Goal: Task Accomplishment & Management: Manage account settings

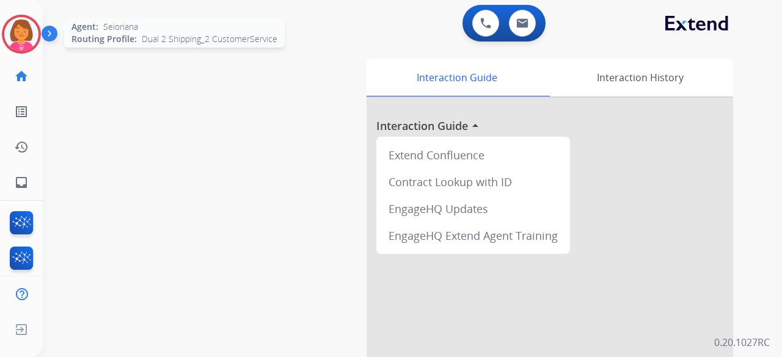
click at [35, 33] on img at bounding box center [21, 34] width 34 height 34
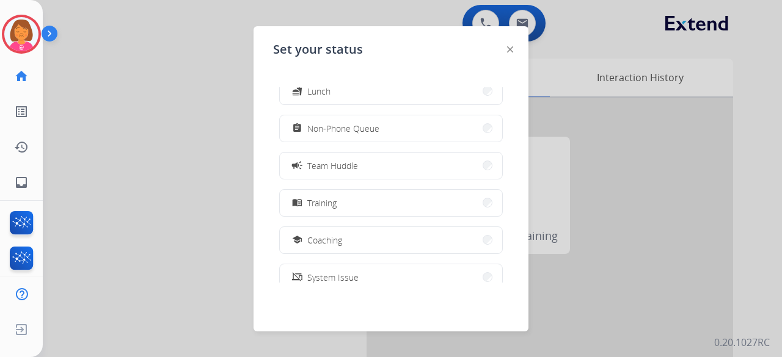
scroll to position [122, 0]
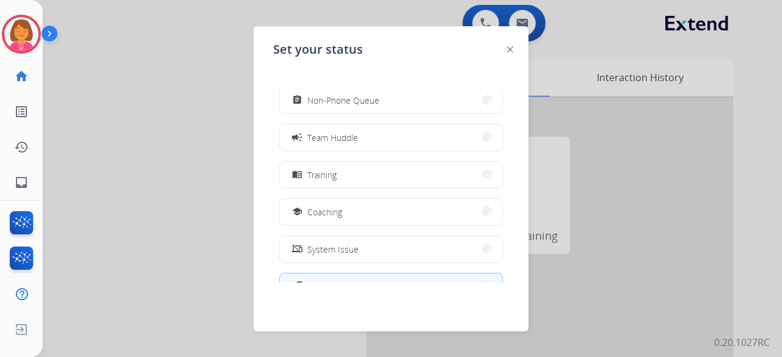
click at [337, 174] on button "menu_book Training" at bounding box center [391, 175] width 222 height 26
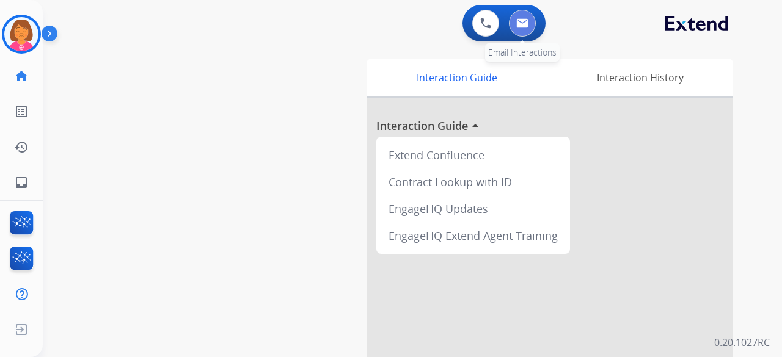
click at [518, 25] on img at bounding box center [522, 23] width 12 height 10
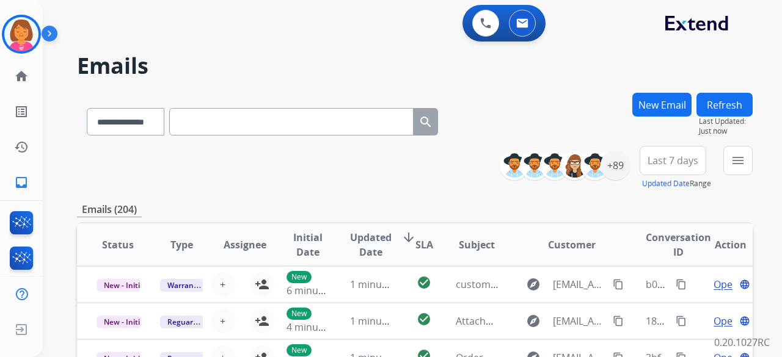
click at [663, 161] on span "Last 7 days" at bounding box center [673, 160] width 51 height 5
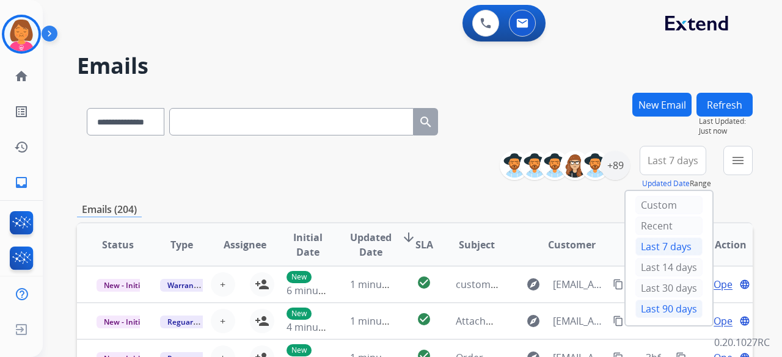
click at [657, 303] on div "Last 90 days" at bounding box center [668, 309] width 67 height 18
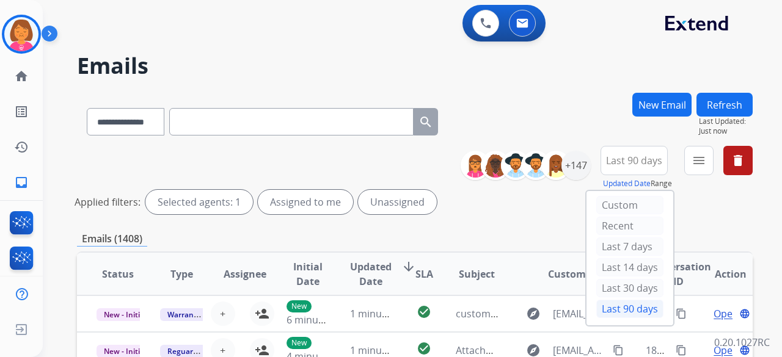
click at [590, 68] on h2 "Emails" at bounding box center [415, 66] width 676 height 24
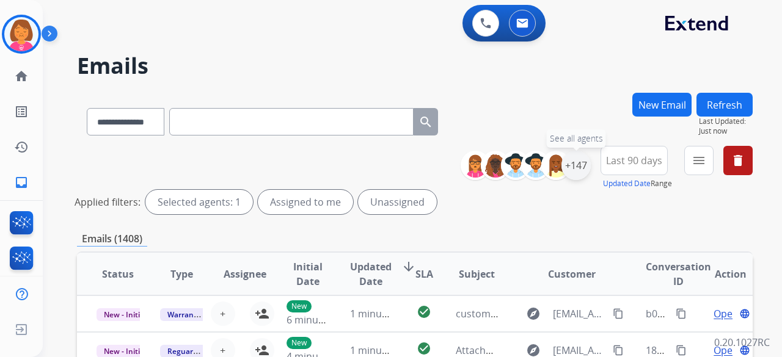
click at [588, 163] on div "+147" at bounding box center [575, 165] width 29 height 29
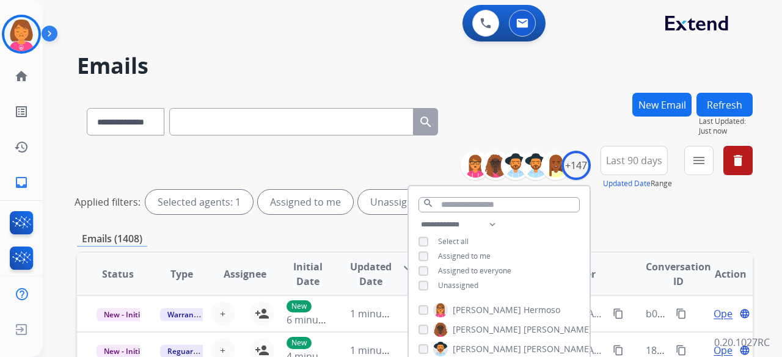
click at [472, 256] on span "Assigned to me" at bounding box center [464, 256] width 53 height 10
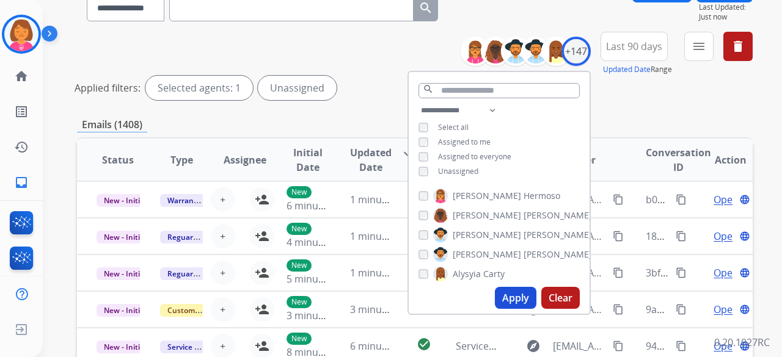
scroll to position [122, 0]
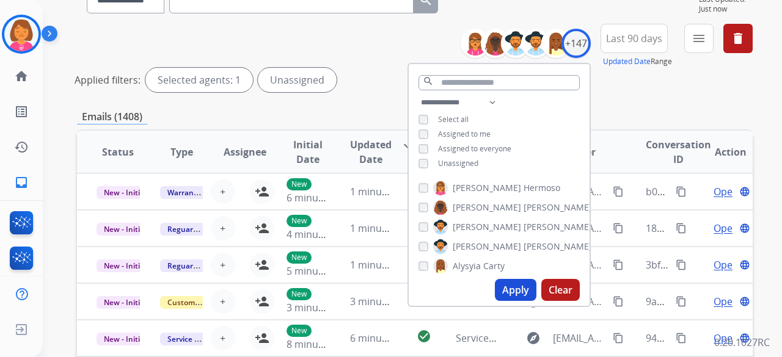
click at [503, 284] on button "Apply" at bounding box center [516, 290] width 42 height 22
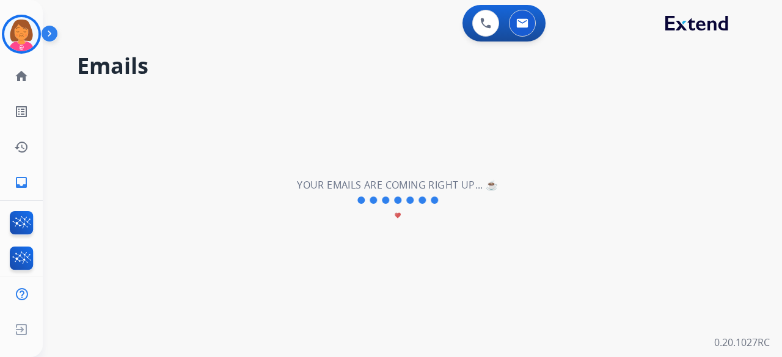
scroll to position [0, 0]
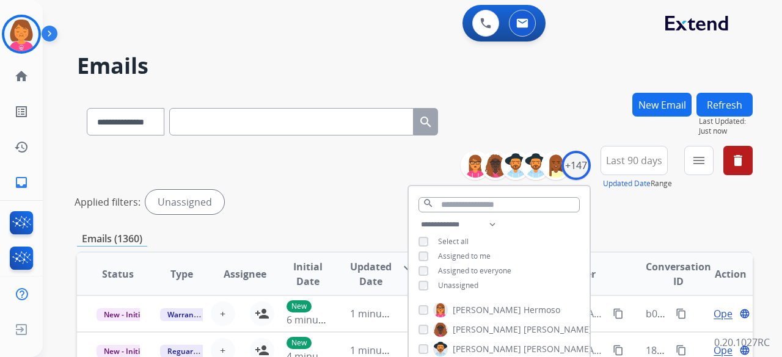
drag, startPoint x: 633, startPoint y: 53, endPoint x: 644, endPoint y: 60, distance: 12.9
click at [644, 59] on div "**********" at bounding box center [398, 222] width 710 height 357
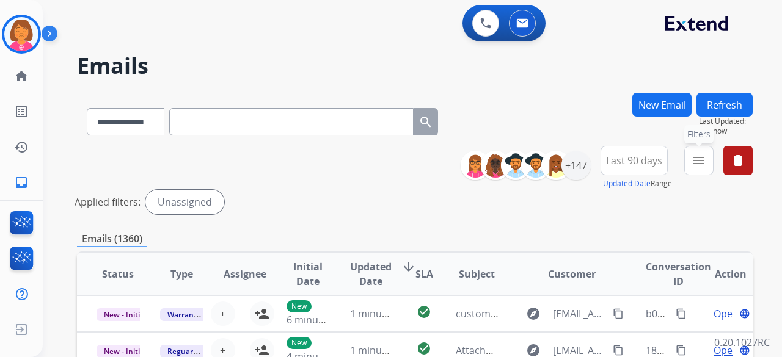
click at [707, 169] on button "menu Filters" at bounding box center [698, 160] width 29 height 29
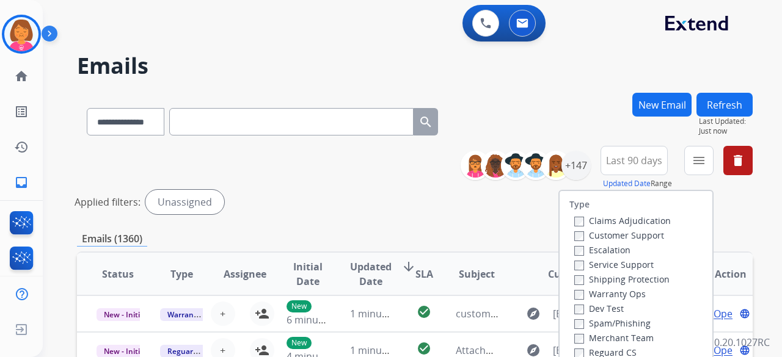
click at [649, 236] on label "Customer Support" at bounding box center [619, 236] width 90 height 12
click at [648, 280] on label "Shipping Protection" at bounding box center [621, 280] width 95 height 12
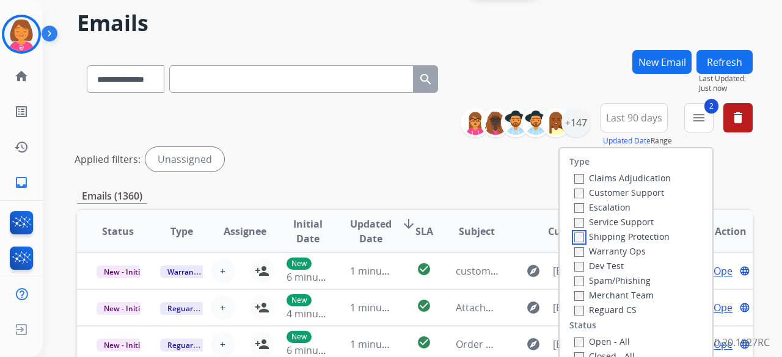
scroll to position [122, 0]
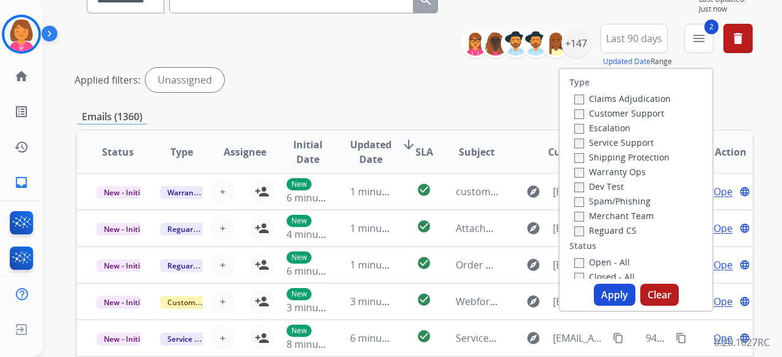
click at [622, 234] on label "Reguard CS" at bounding box center [605, 231] width 62 height 12
click at [610, 232] on label "Reguard CS" at bounding box center [605, 231] width 62 height 12
click at [610, 268] on label "Open - All" at bounding box center [602, 263] width 56 height 12
click at [616, 299] on button "Apply" at bounding box center [615, 295] width 42 height 22
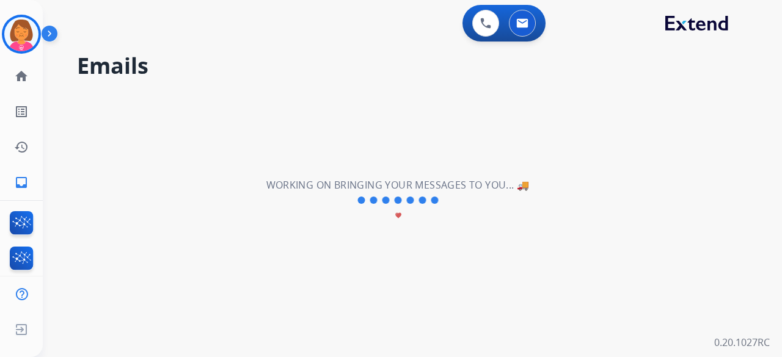
scroll to position [0, 0]
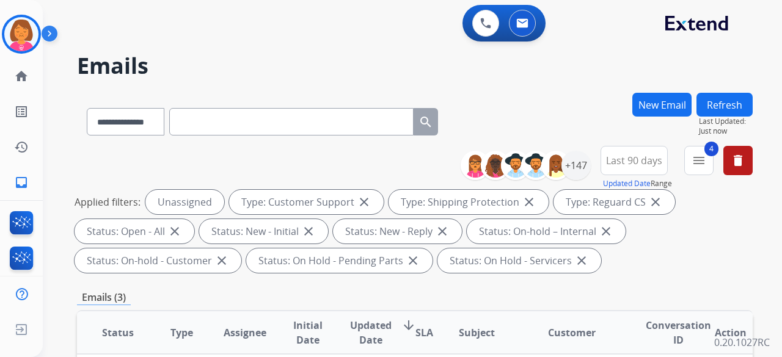
click at [380, 62] on h2 "Emails" at bounding box center [415, 66] width 676 height 24
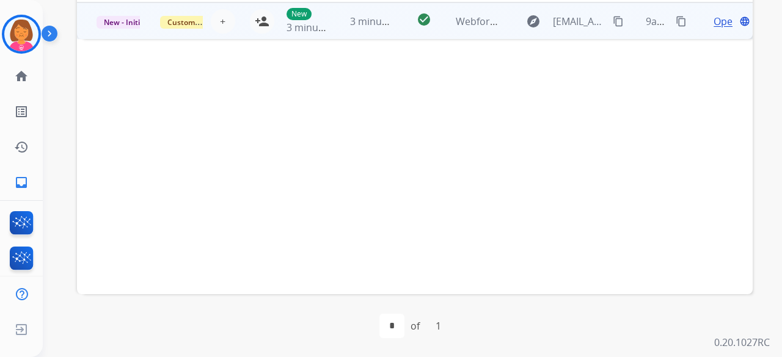
scroll to position [242, 0]
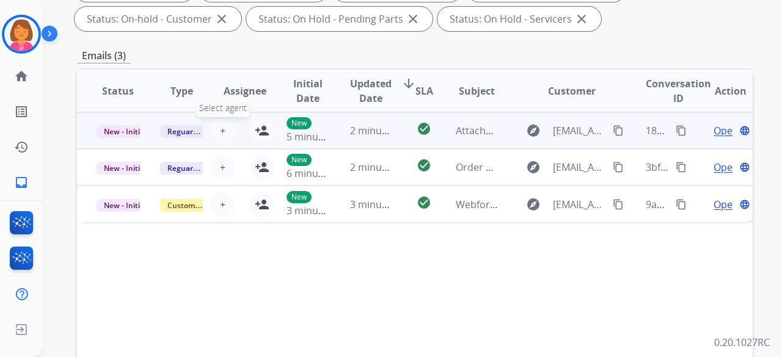
click at [222, 130] on span "+" at bounding box center [222, 130] width 5 height 15
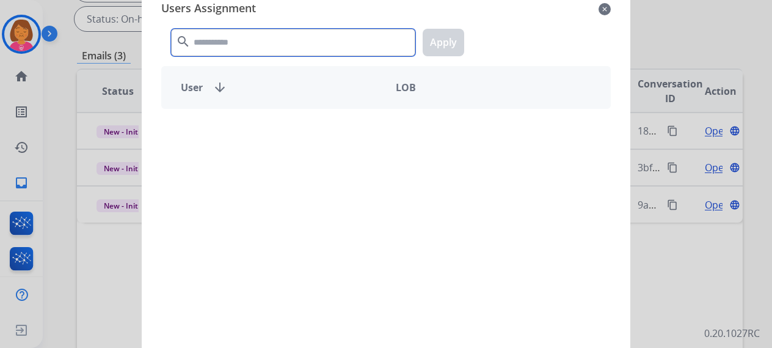
click at [301, 45] on input "text" at bounding box center [293, 42] width 244 height 27
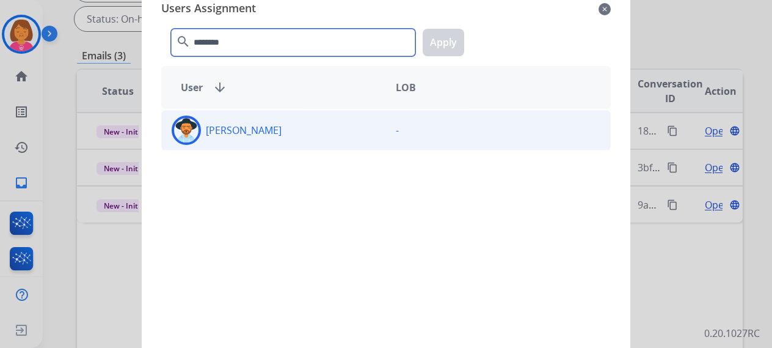
type input "********"
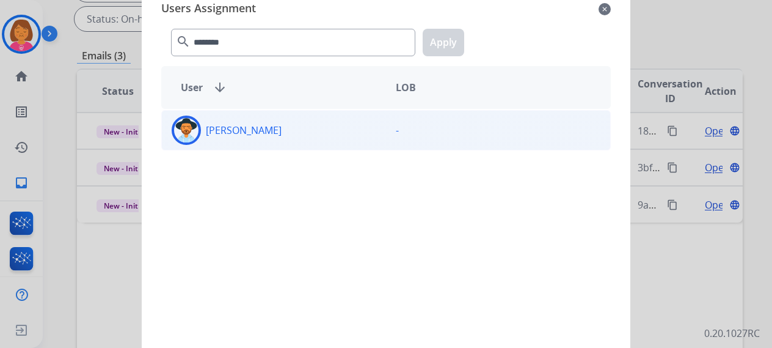
click at [326, 116] on div "[PERSON_NAME]" at bounding box center [274, 129] width 224 height 29
click at [426, 47] on button "Apply" at bounding box center [444, 42] width 42 height 27
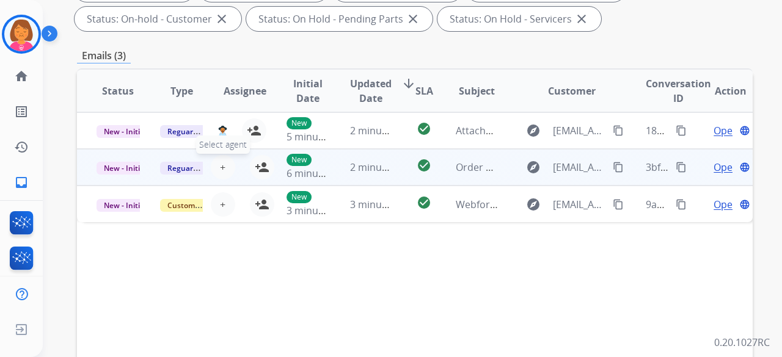
click at [226, 162] on button "+ Select agent" at bounding box center [223, 167] width 24 height 24
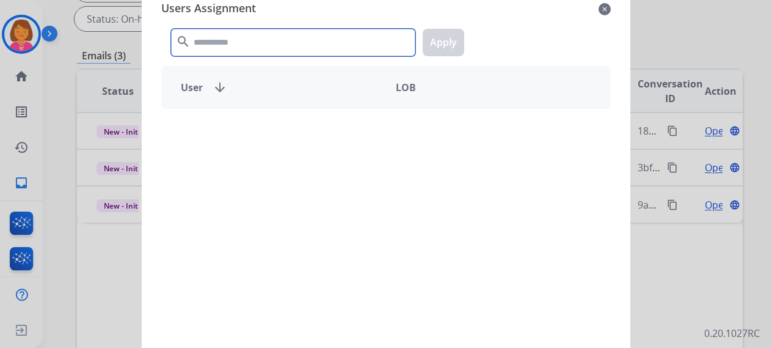
click at [331, 46] on input "text" at bounding box center [293, 42] width 244 height 27
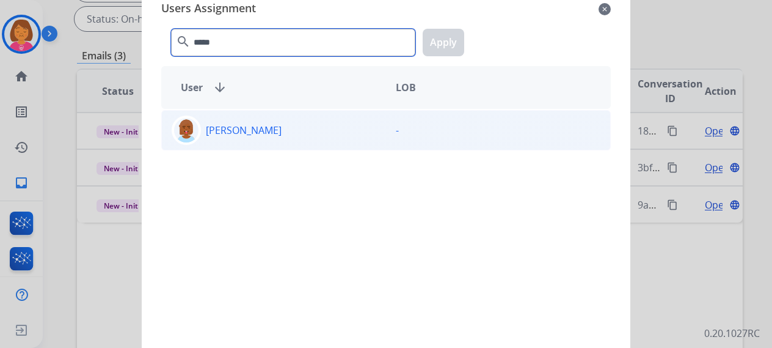
type input "*****"
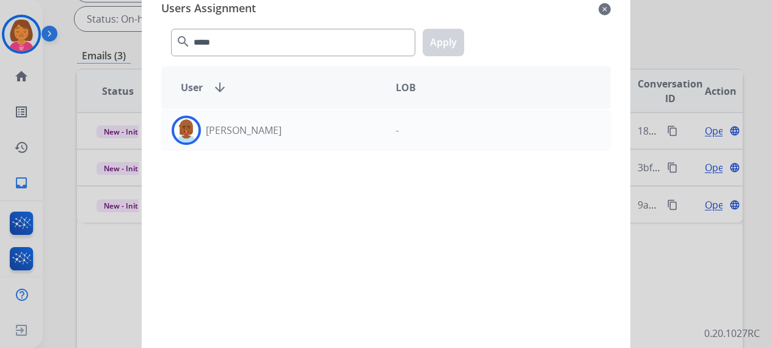
drag, startPoint x: 414, startPoint y: 135, endPoint x: 428, endPoint y: 87, distance: 50.1
click at [413, 135] on div "-" at bounding box center [498, 129] width 224 height 29
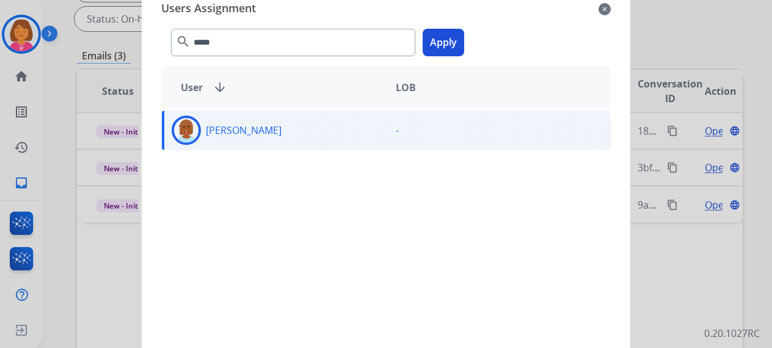
click at [434, 46] on button "Apply" at bounding box center [444, 42] width 42 height 27
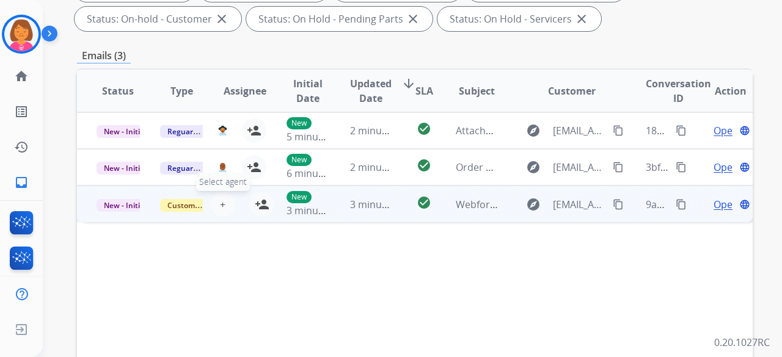
click at [223, 201] on button "+ Select agent" at bounding box center [223, 204] width 24 height 24
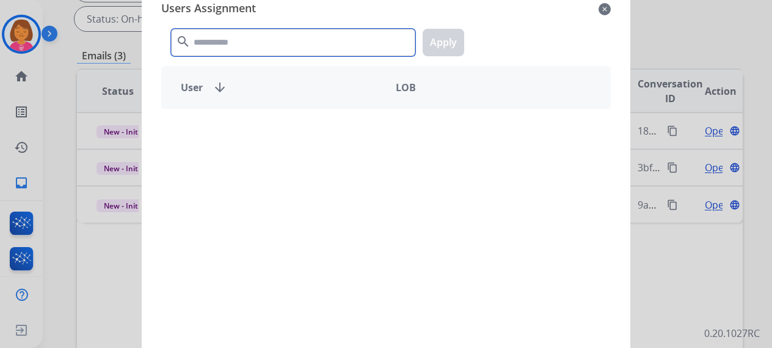
click at [308, 51] on input "text" at bounding box center [293, 42] width 244 height 27
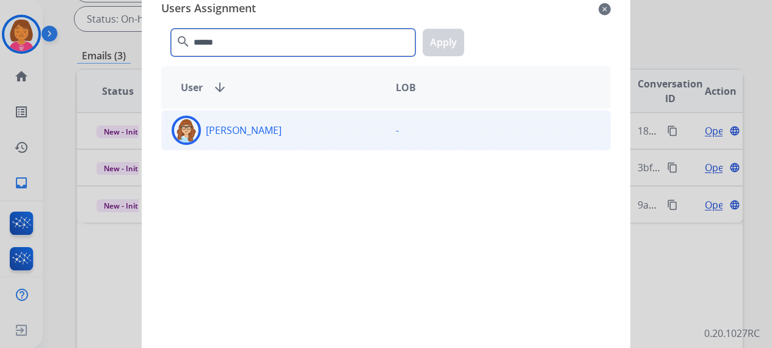
type input "******"
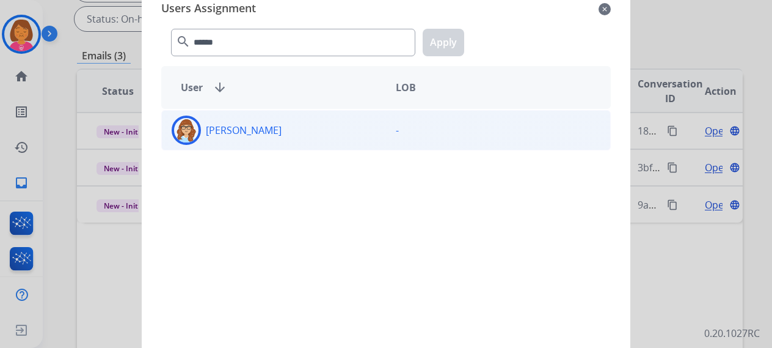
click at [459, 119] on div "-" at bounding box center [498, 129] width 224 height 29
click at [445, 45] on button "Apply" at bounding box center [444, 42] width 42 height 27
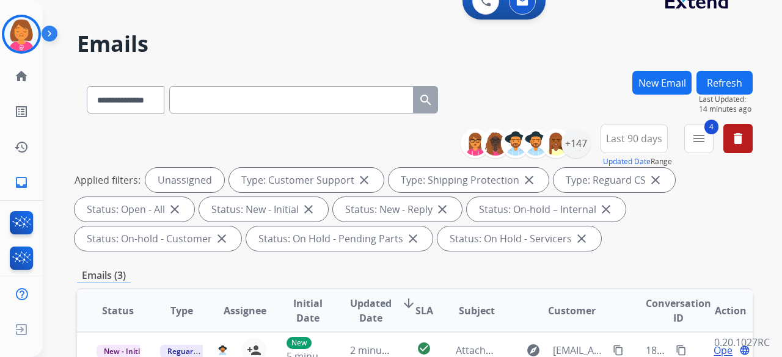
scroll to position [0, 0]
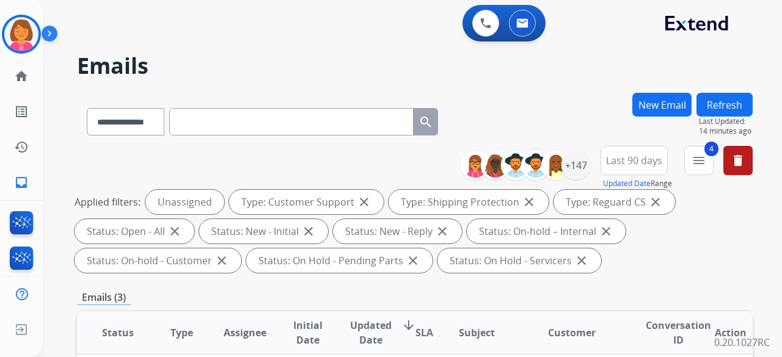
click at [720, 112] on button "Refresh" at bounding box center [724, 105] width 56 height 24
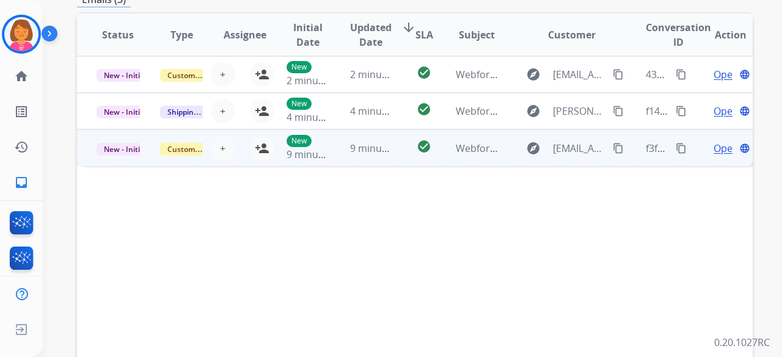
scroll to position [305, 0]
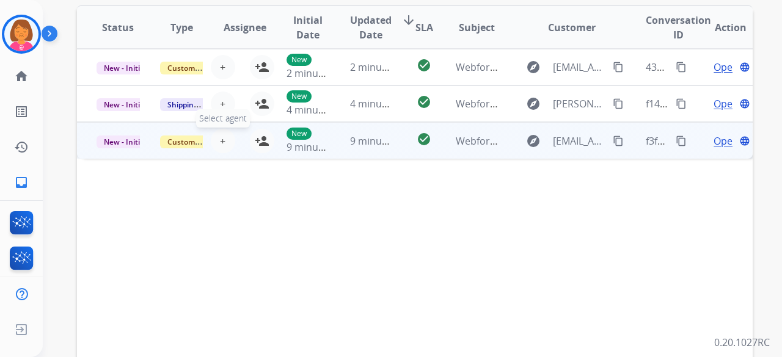
click at [221, 137] on span "+" at bounding box center [222, 141] width 5 height 15
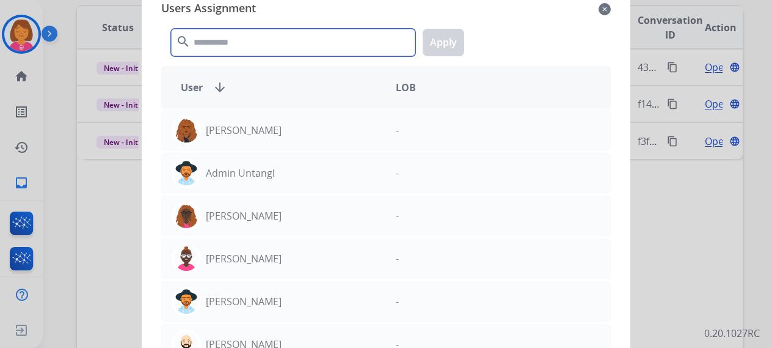
click at [305, 52] on input "text" at bounding box center [293, 42] width 244 height 27
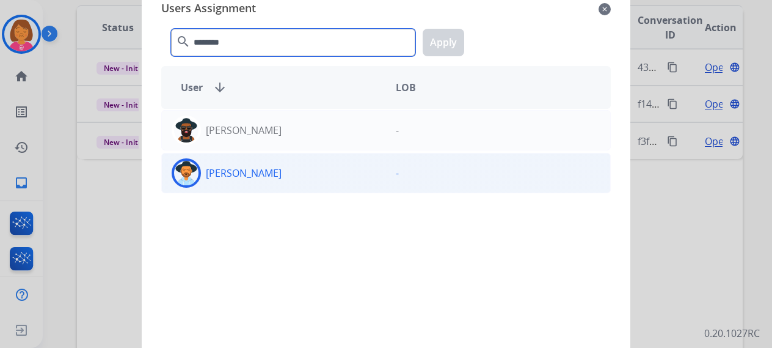
type input "********"
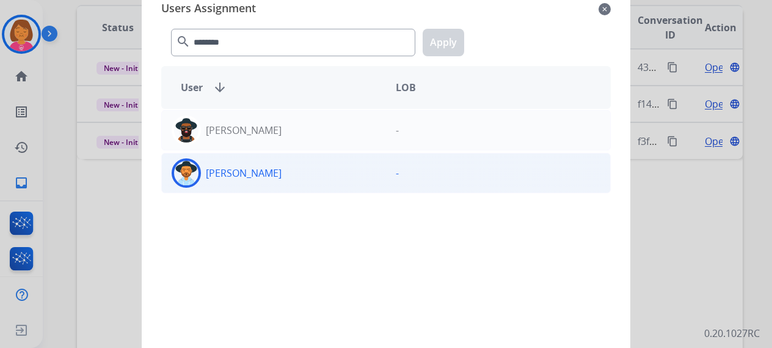
drag, startPoint x: 316, startPoint y: 169, endPoint x: 326, endPoint y: 160, distance: 13.4
click at [318, 169] on div "[PERSON_NAME]" at bounding box center [274, 172] width 224 height 29
click at [435, 37] on button "Apply" at bounding box center [444, 42] width 42 height 27
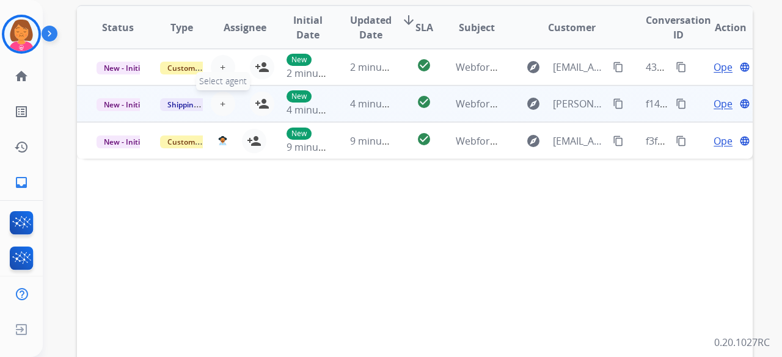
click at [221, 101] on span "+" at bounding box center [222, 104] width 5 height 15
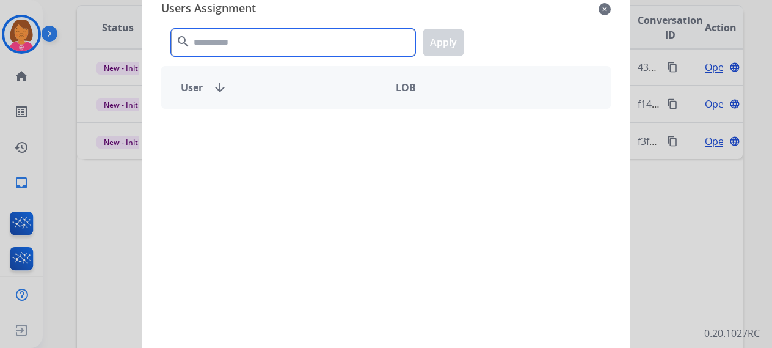
click at [321, 51] on input "text" at bounding box center [293, 42] width 244 height 27
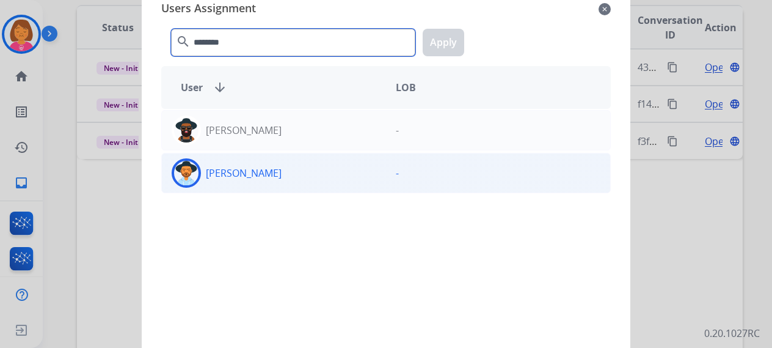
type input "********"
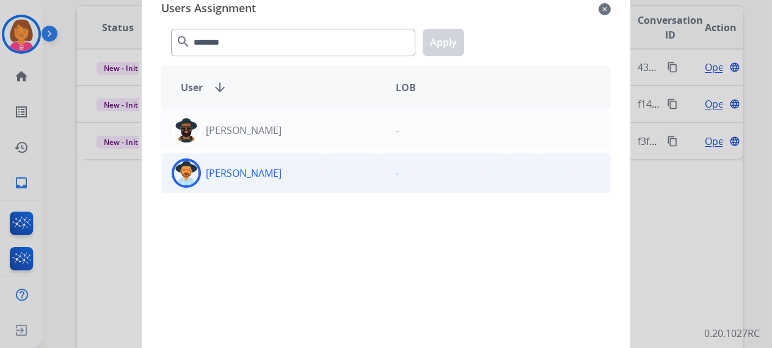
click at [358, 174] on div "[PERSON_NAME]" at bounding box center [274, 172] width 224 height 29
drag, startPoint x: 446, startPoint y: 44, endPoint x: 381, endPoint y: 62, distance: 67.3
click at [446, 45] on button "Apply" at bounding box center [444, 42] width 42 height 27
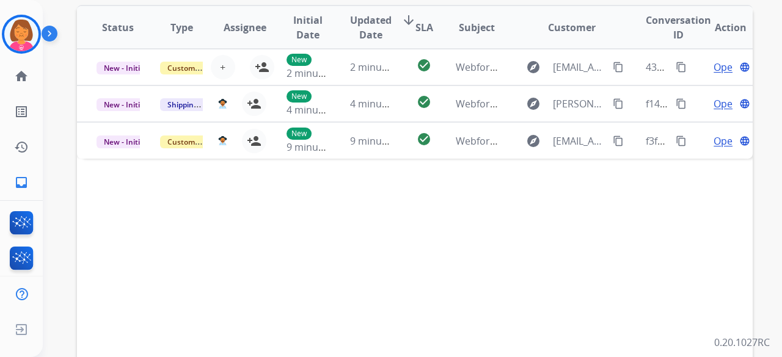
click at [373, 270] on div "Status Type Assignee Initial Date Updated Date arrow_downward SLA Subject Custo…" at bounding box center [415, 209] width 676 height 409
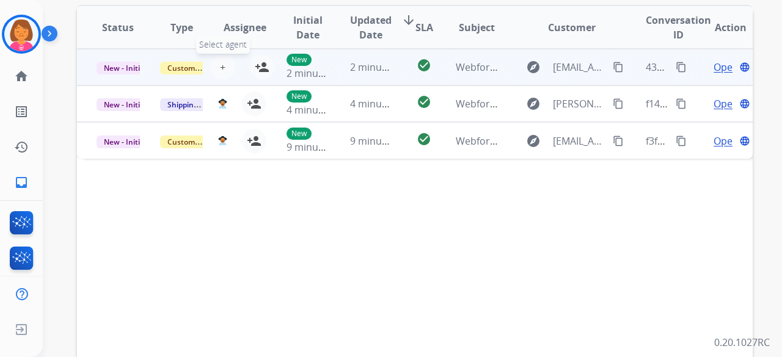
click at [225, 63] on button "+ Select agent" at bounding box center [223, 67] width 24 height 24
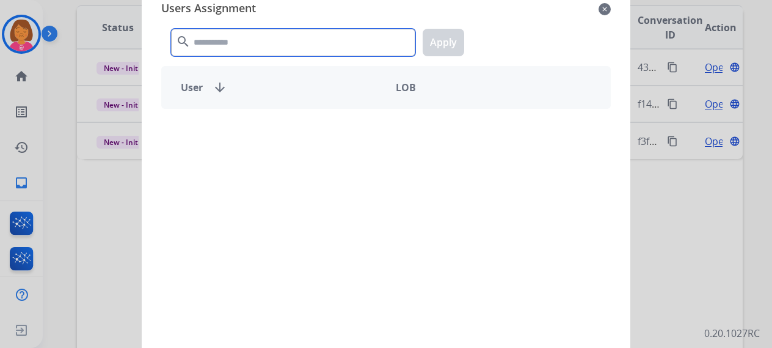
click at [307, 38] on input "text" at bounding box center [293, 42] width 244 height 27
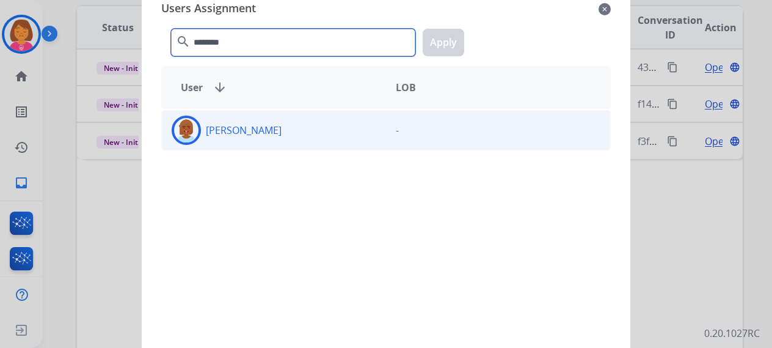
type input "********"
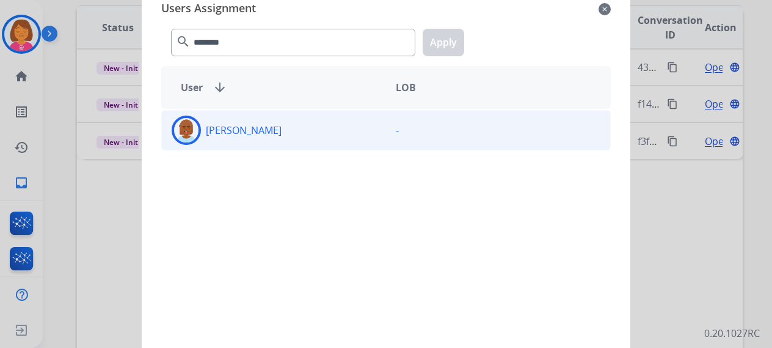
click at [387, 124] on div "-" at bounding box center [498, 129] width 224 height 29
click at [432, 35] on button "Apply" at bounding box center [444, 42] width 42 height 27
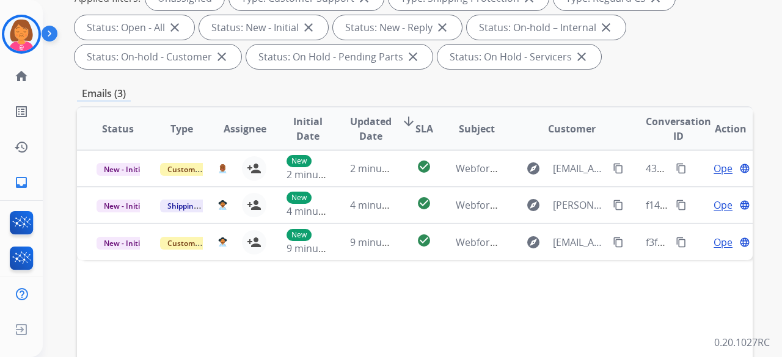
scroll to position [61, 0]
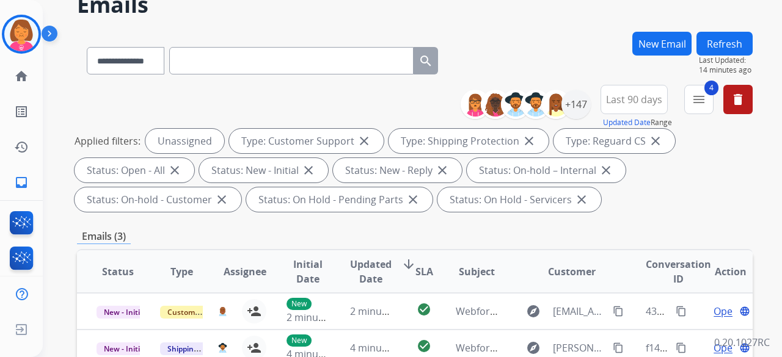
click at [720, 46] on button "Refresh" at bounding box center [724, 44] width 56 height 24
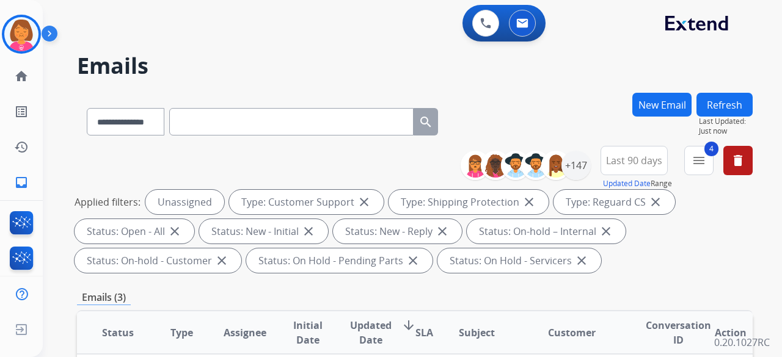
click at [505, 134] on div "**********" at bounding box center [415, 119] width 676 height 53
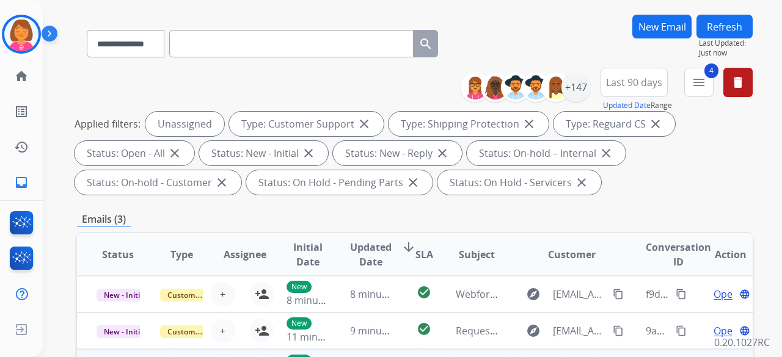
scroll to position [244, 0]
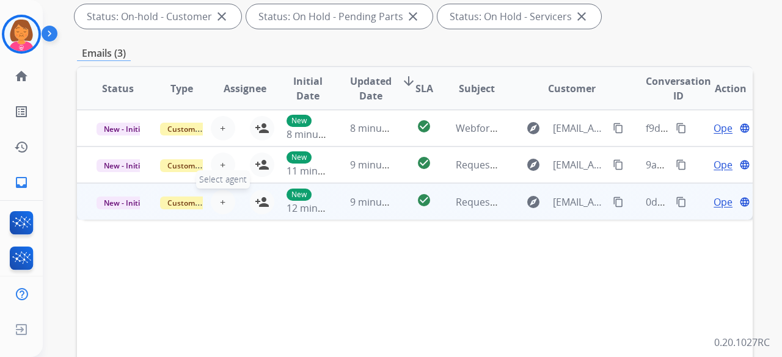
click at [215, 196] on button "+ Select agent" at bounding box center [223, 202] width 24 height 24
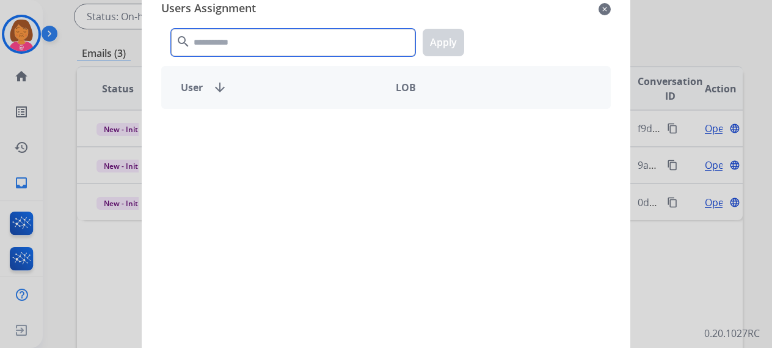
click at [288, 46] on input "text" at bounding box center [293, 42] width 244 height 27
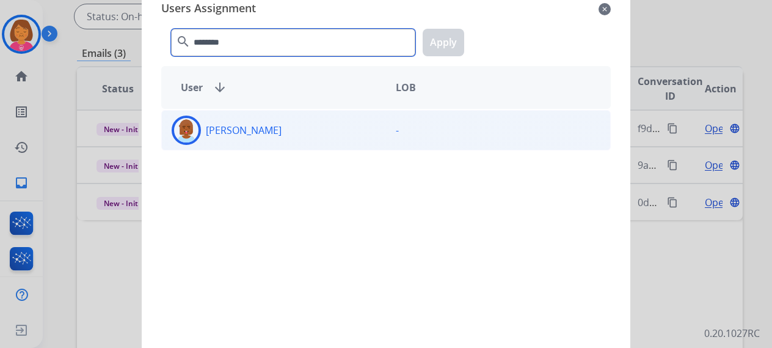
type input "********"
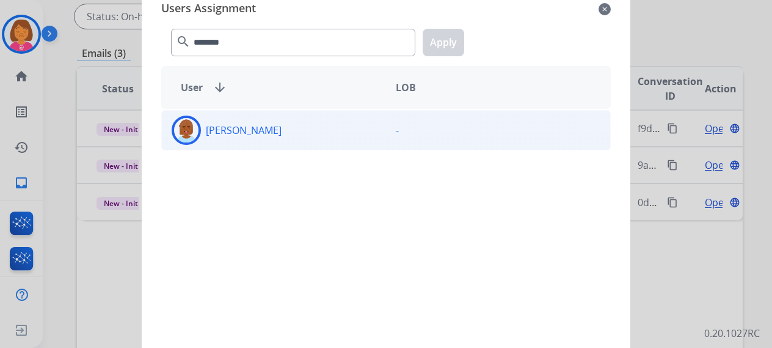
click at [397, 130] on div "-" at bounding box center [498, 129] width 224 height 29
click at [441, 46] on button "Apply" at bounding box center [444, 42] width 42 height 27
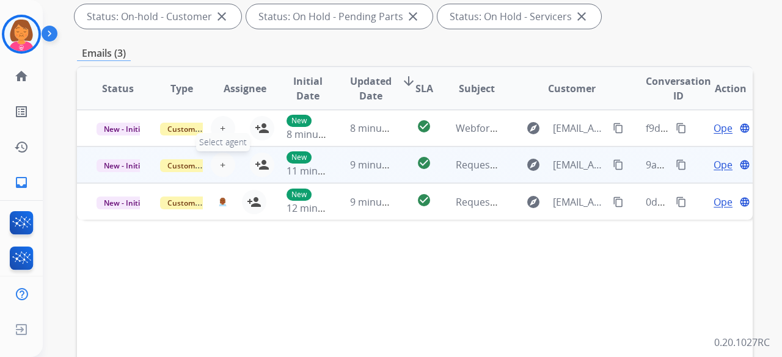
click at [227, 164] on button "+ Select agent" at bounding box center [223, 165] width 24 height 24
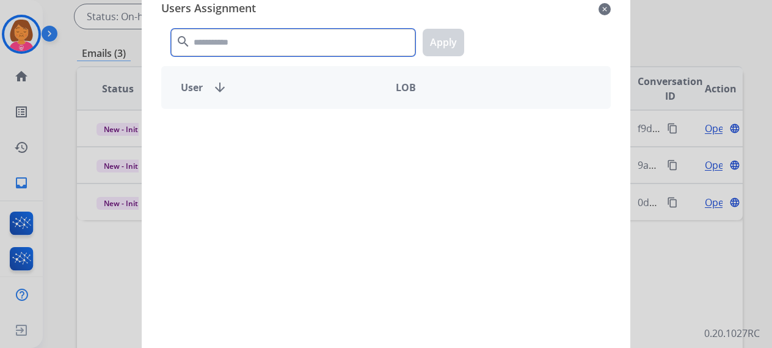
click at [358, 34] on input "text" at bounding box center [293, 42] width 244 height 27
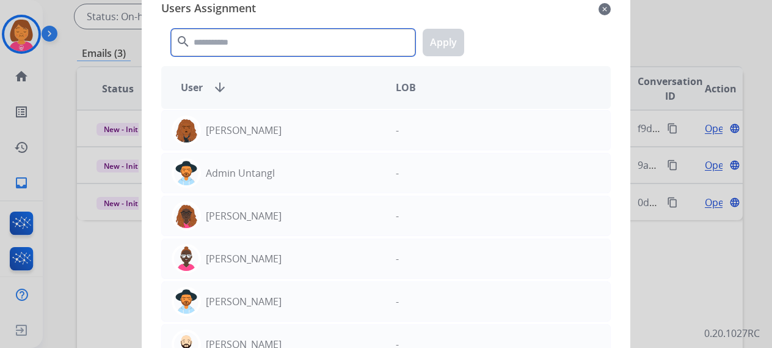
paste input "********"
type input "********"
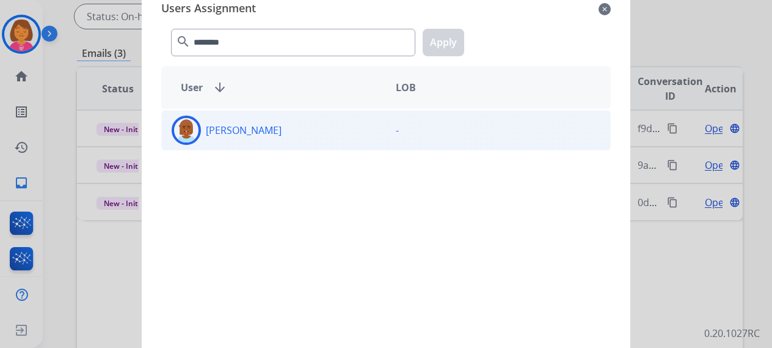
click at [398, 115] on div "-" at bounding box center [498, 129] width 224 height 29
click at [446, 37] on button "Apply" at bounding box center [444, 42] width 42 height 27
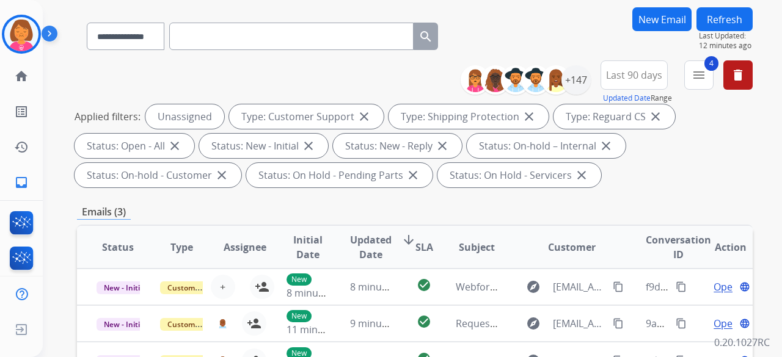
scroll to position [0, 0]
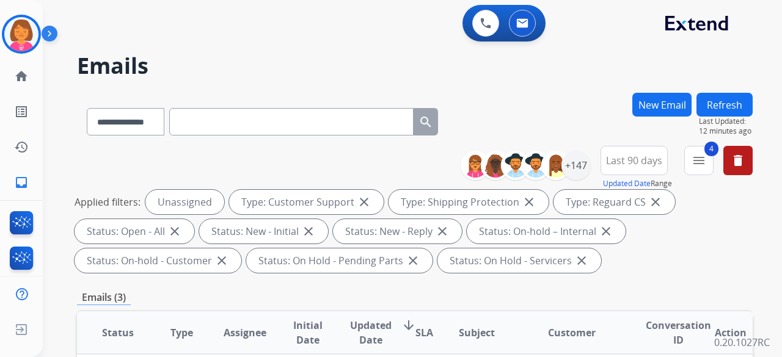
click at [715, 111] on button "Refresh" at bounding box center [724, 105] width 56 height 24
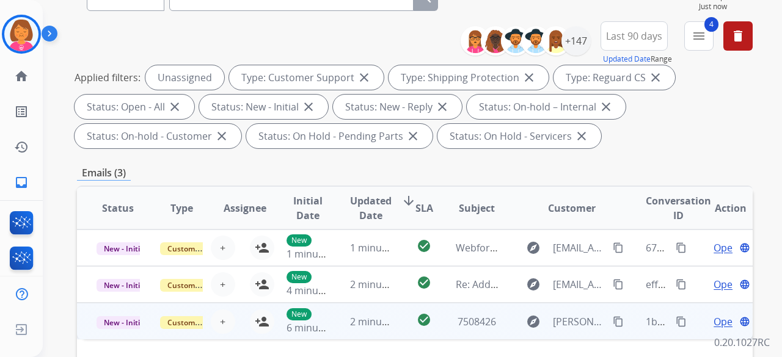
scroll to position [305, 0]
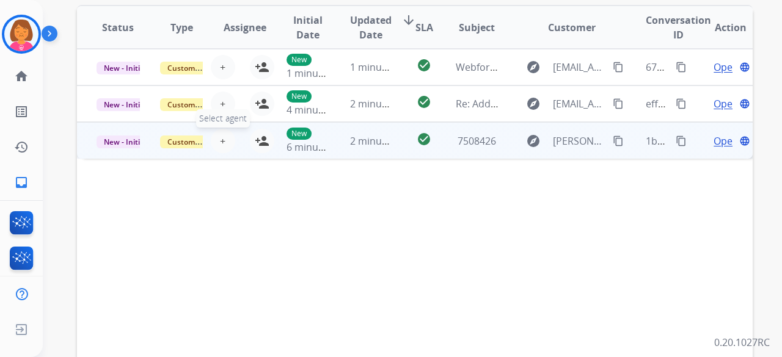
click at [220, 137] on span "+" at bounding box center [222, 141] width 5 height 15
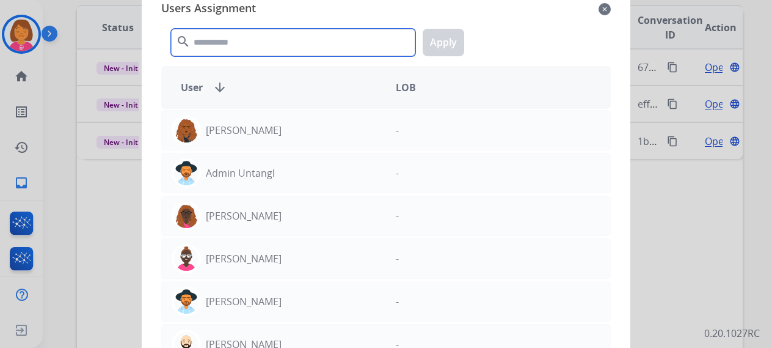
drag, startPoint x: 286, startPoint y: 42, endPoint x: 303, endPoint y: 1, distance: 44.4
click at [282, 46] on input "text" at bounding box center [293, 42] width 244 height 27
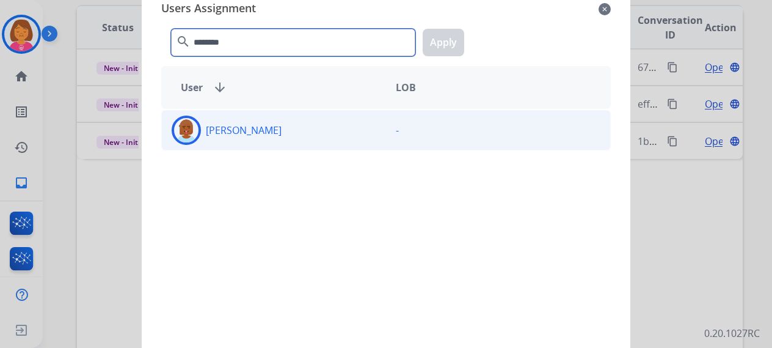
type input "********"
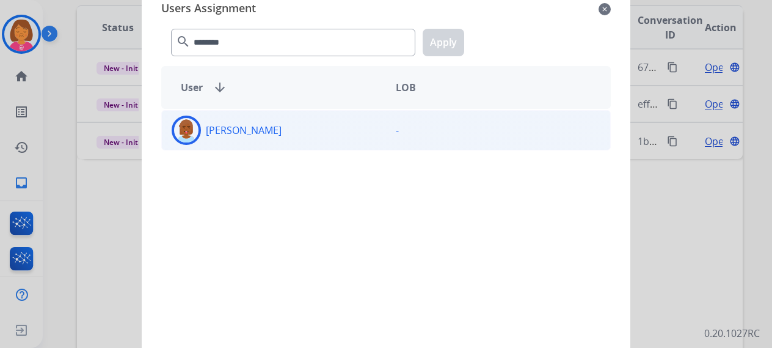
click at [372, 139] on div "[PERSON_NAME]" at bounding box center [274, 129] width 224 height 29
click at [434, 42] on button "Apply" at bounding box center [444, 42] width 42 height 27
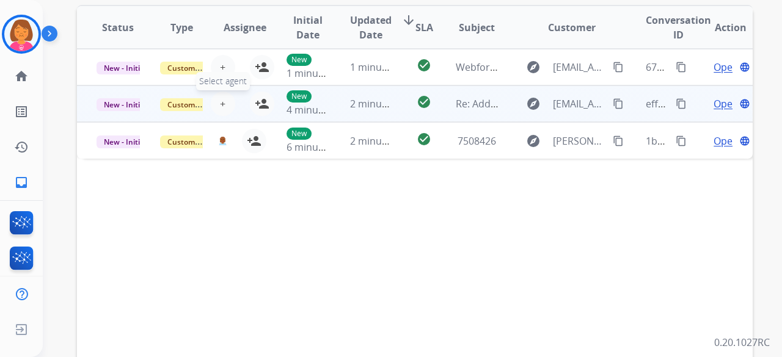
click at [220, 103] on span "+" at bounding box center [222, 104] width 5 height 15
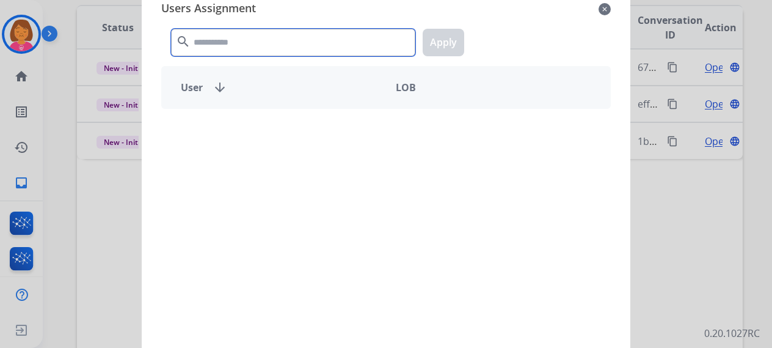
click at [299, 52] on input "text" at bounding box center [293, 42] width 244 height 27
paste input "********"
type input "********"
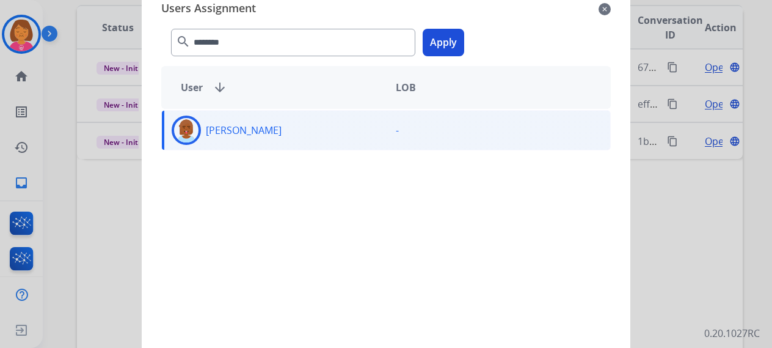
click at [442, 46] on button "Apply" at bounding box center [444, 42] width 42 height 27
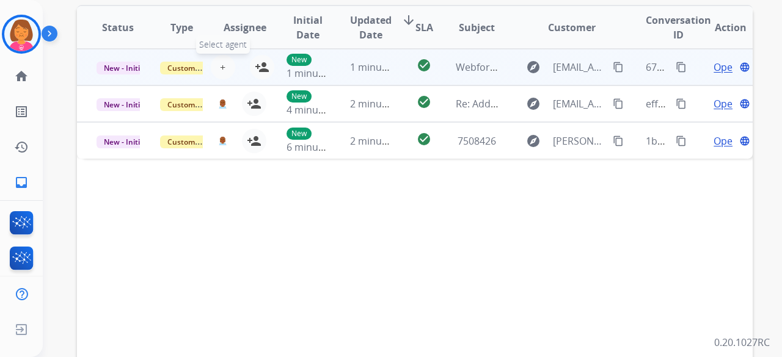
click at [224, 65] on button "+ Select agent" at bounding box center [223, 67] width 24 height 24
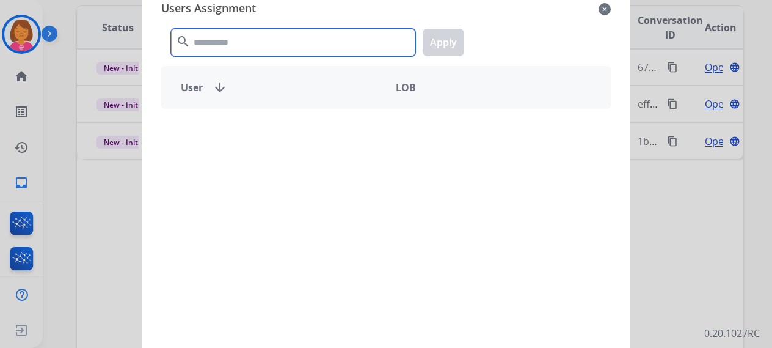
click at [310, 44] on input "text" at bounding box center [293, 42] width 244 height 27
paste input "********"
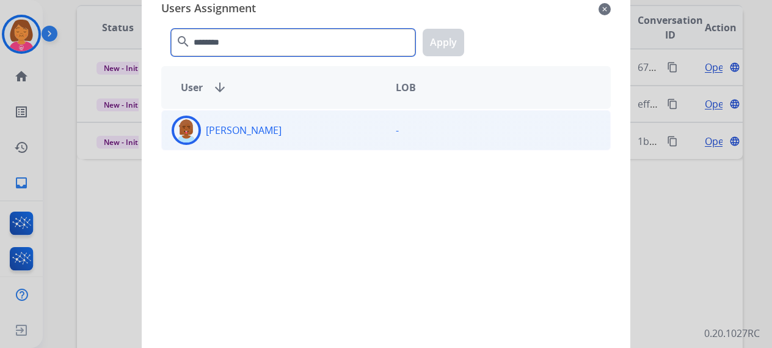
type input "********"
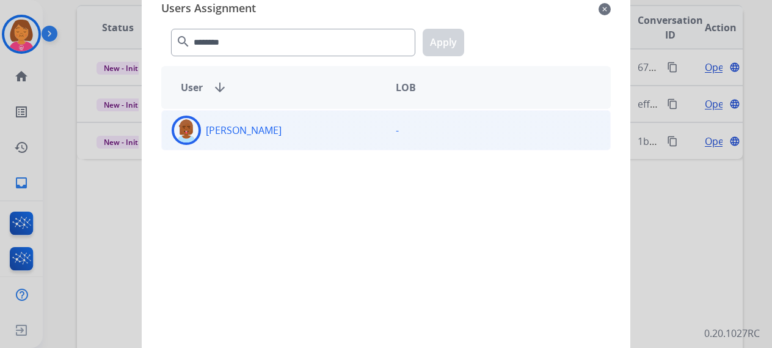
drag, startPoint x: 397, startPoint y: 126, endPoint x: 428, endPoint y: 63, distance: 70.5
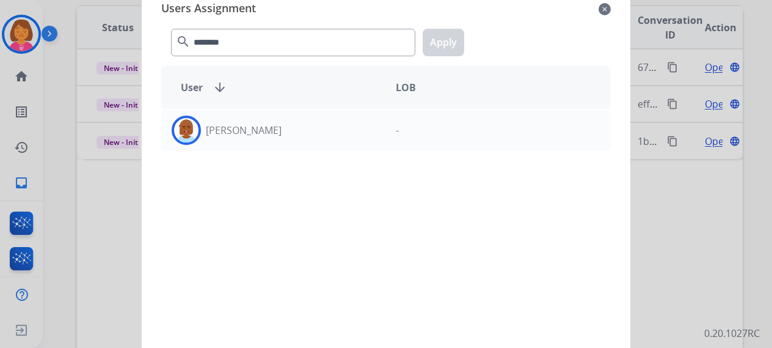
click at [398, 126] on div "-" at bounding box center [498, 129] width 224 height 29
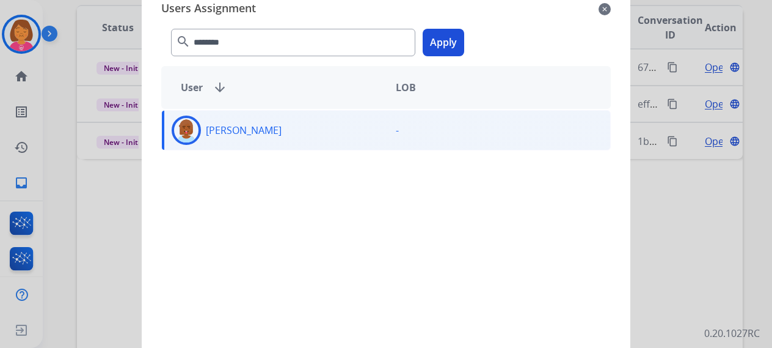
drag, startPoint x: 430, startPoint y: 47, endPoint x: 431, endPoint y: 56, distance: 8.6
click at [429, 49] on button "Apply" at bounding box center [444, 42] width 42 height 27
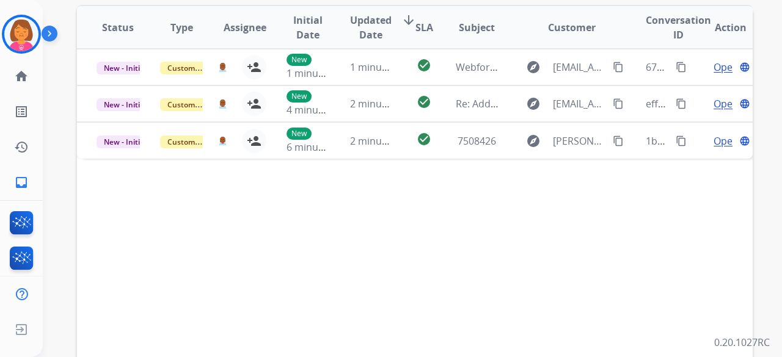
scroll to position [0, 0]
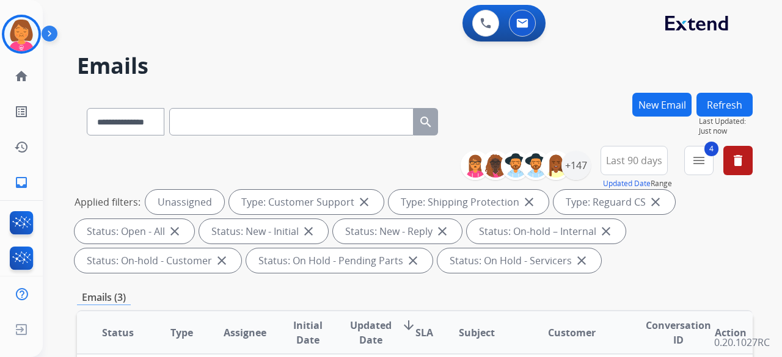
click at [722, 97] on button "Refresh" at bounding box center [724, 105] width 56 height 24
click at [385, 65] on h2 "Emails" at bounding box center [415, 66] width 676 height 24
click at [10, 26] on img at bounding box center [21, 34] width 34 height 34
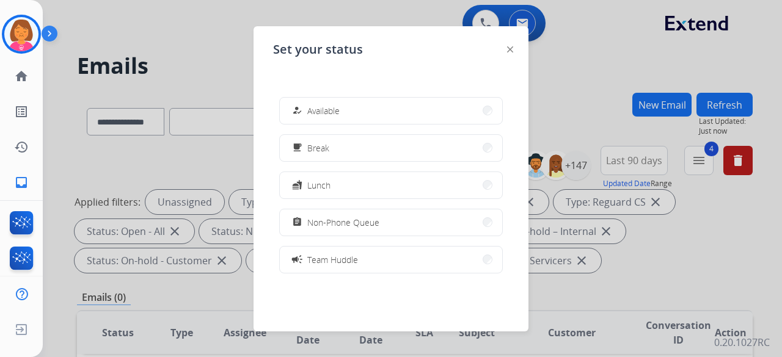
click at [565, 86] on div at bounding box center [391, 178] width 782 height 357
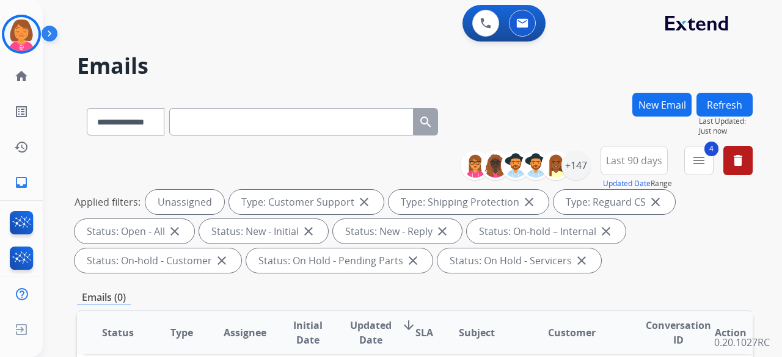
click at [729, 101] on button "Refresh" at bounding box center [724, 105] width 56 height 24
